Goal: Task Accomplishment & Management: Manage account settings

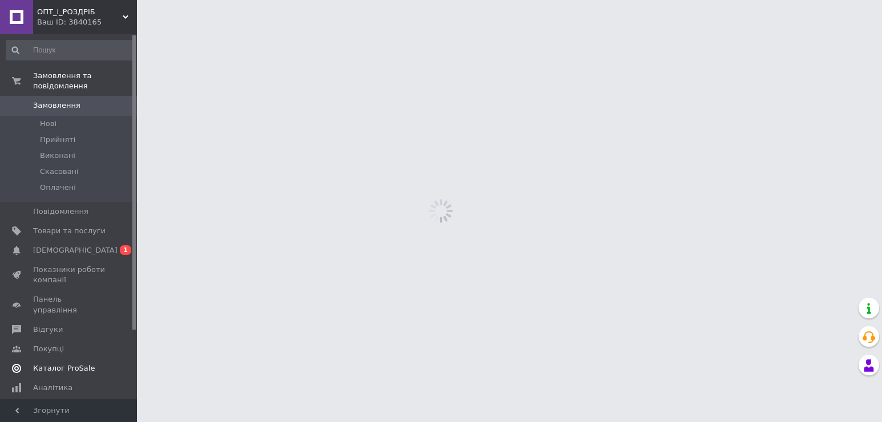
click at [56, 245] on span "[DEMOGRAPHIC_DATA]" at bounding box center [75, 250] width 84 height 10
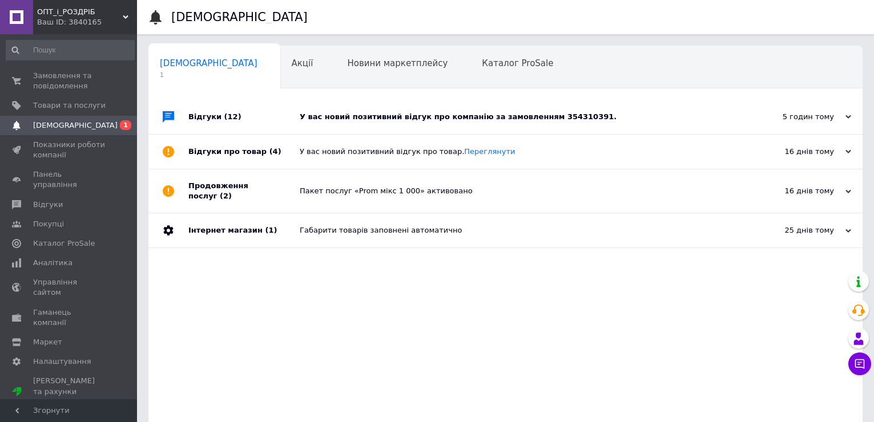
click at [384, 115] on div "У вас новий позитивний відгук про компанію за замовленням 354310391." at bounding box center [518, 117] width 437 height 10
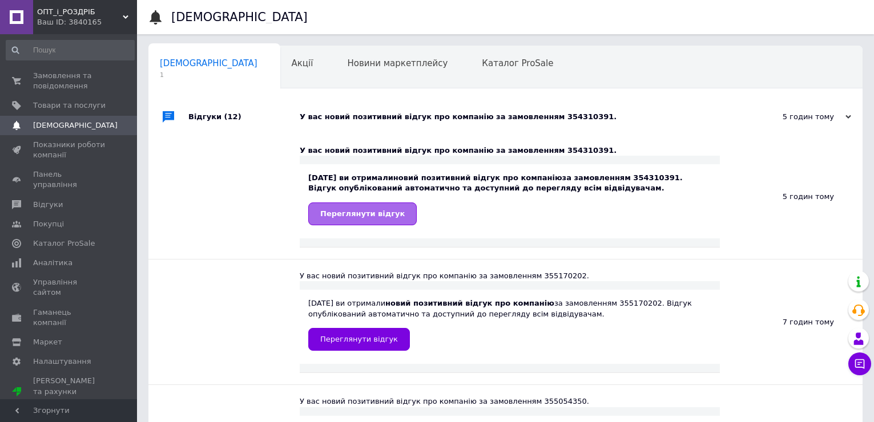
click at [354, 213] on span "Переглянути відгук" at bounding box center [362, 213] width 84 height 9
click at [37, 74] on span "Замовлення та повідомлення" at bounding box center [69, 81] width 72 height 21
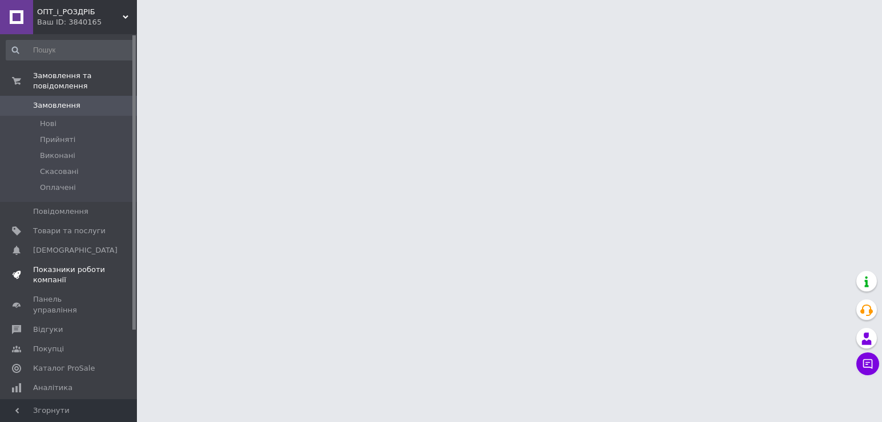
click at [80, 265] on span "Показники роботи компанії" at bounding box center [69, 275] width 72 height 21
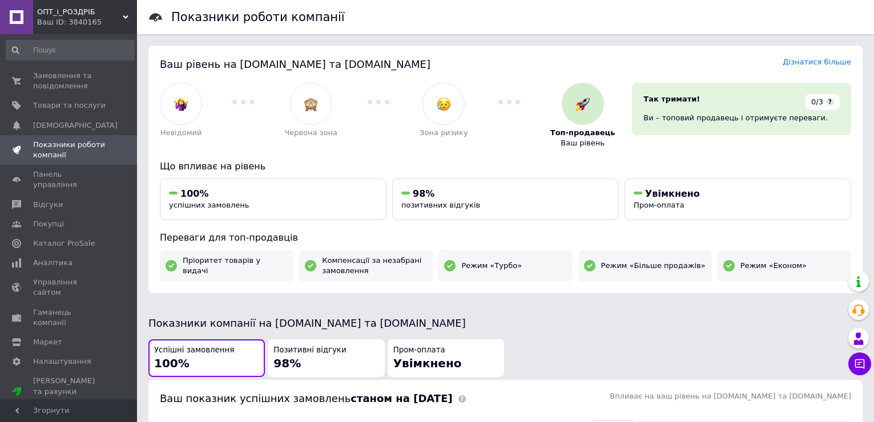
click at [118, 16] on span "ОПТ_і_РОЗДРІБ" at bounding box center [80, 12] width 86 height 10
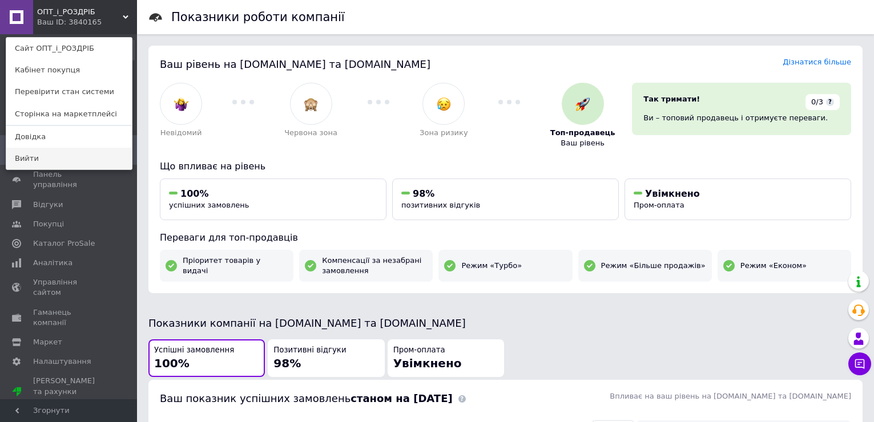
click at [29, 159] on link "Вийти" at bounding box center [69, 159] width 126 height 22
